Goal: Information Seeking & Learning: Learn about a topic

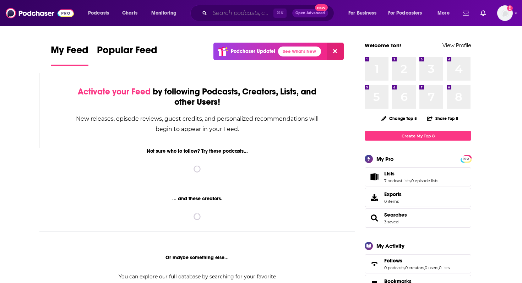
click at [257, 17] on input "Search podcasts, credits, & more..." at bounding box center [242, 12] width 64 height 11
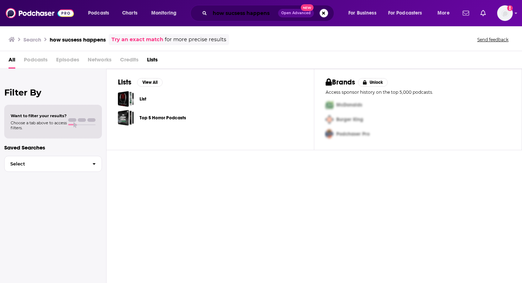
click at [233, 15] on input "how sucsess happens" at bounding box center [244, 12] width 68 height 11
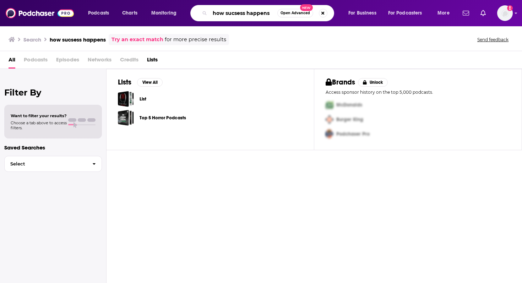
click at [233, 15] on input "how sucsess happens" at bounding box center [244, 12] width 68 height 11
click at [228, 15] on input "how sucsess happens" at bounding box center [244, 12] width 68 height 11
click at [236, 14] on input "how sucsess happens" at bounding box center [244, 12] width 68 height 11
type input "how success happens"
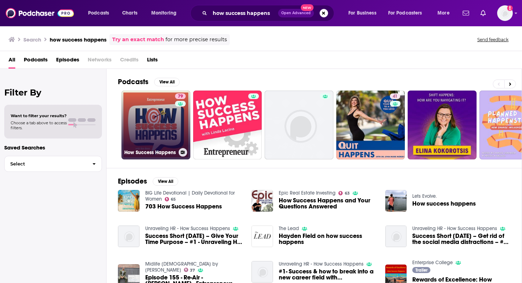
click at [147, 128] on link "79 How Success Happens" at bounding box center [156, 125] width 69 height 69
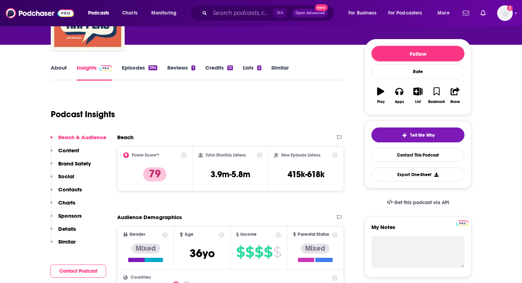
scroll to position [72, 0]
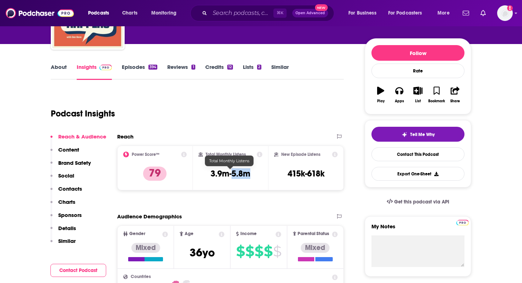
drag, startPoint x: 231, startPoint y: 176, endPoint x: 250, endPoint y: 176, distance: 19.6
click at [250, 177] on h3 "3.9m-5.8m" at bounding box center [231, 173] width 40 height 11
copy h3 "5.8m"
